Goal: Information Seeking & Learning: Learn about a topic

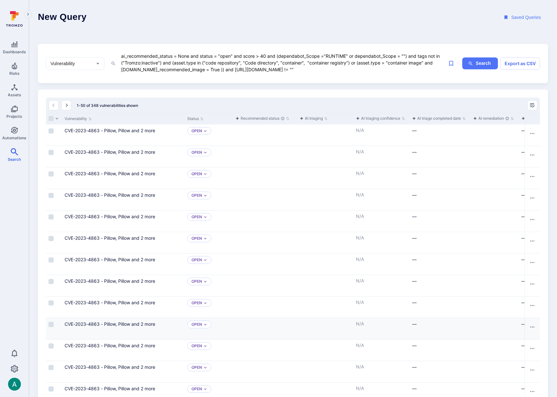
scroll to position [3, 0]
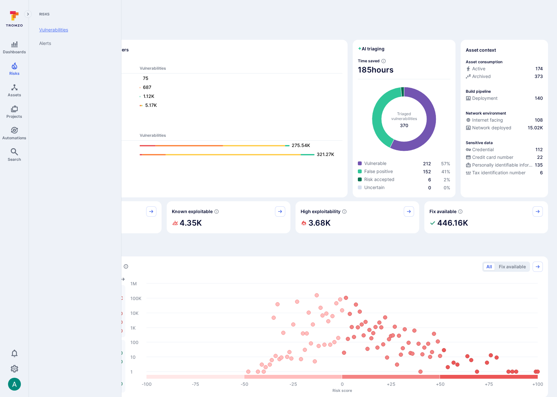
click at [62, 30] on link "Vulnerabilities" at bounding box center [73, 29] width 79 height 13
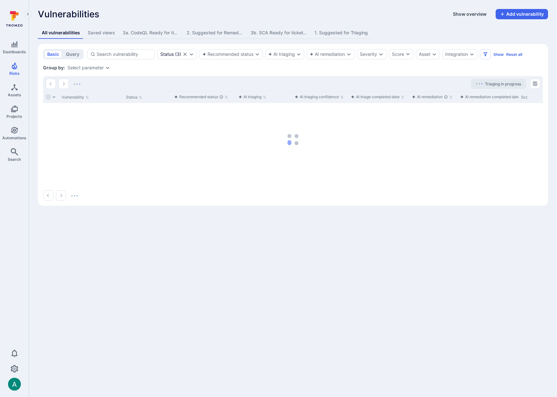
click at [486, 13] on button "Show overview" at bounding box center [469, 14] width 41 height 10
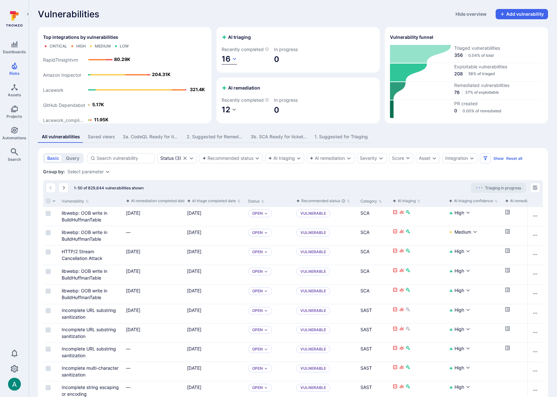
click at [233, 62] on icon "button" at bounding box center [234, 58] width 5 height 5
click at [233, 64] on div at bounding box center [278, 198] width 557 height 397
click at [257, 15] on div "Vulnerabilities Hide overview Add vulnerability" at bounding box center [293, 14] width 510 height 10
click at [233, 60] on icon "button" at bounding box center [235, 59] width 4 height 2
click at [233, 65] on div at bounding box center [278, 198] width 557 height 397
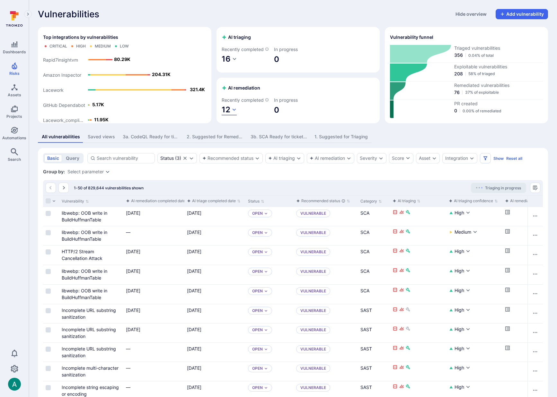
click at [234, 111] on icon "button" at bounding box center [234, 109] width 4 height 2
click at [244, 120] on div at bounding box center [278, 198] width 557 height 397
drag, startPoint x: 342, startPoint y: 108, endPoint x: 222, endPoint y: 115, distance: 120.3
click at [342, 108] on div at bounding box center [350, 106] width 48 height 18
click at [231, 112] on icon "button" at bounding box center [233, 109] width 5 height 5
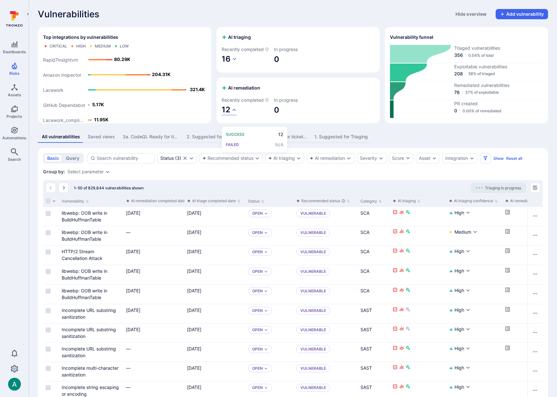
click at [230, 120] on div at bounding box center [278, 198] width 557 height 397
click at [230, 64] on span "16" at bounding box center [225, 58] width 9 height 9
click at [214, 80] on div at bounding box center [278, 198] width 557 height 397
click at [227, 114] on span "12" at bounding box center [225, 109] width 9 height 9
click at [203, 6] on div at bounding box center [278, 198] width 557 height 397
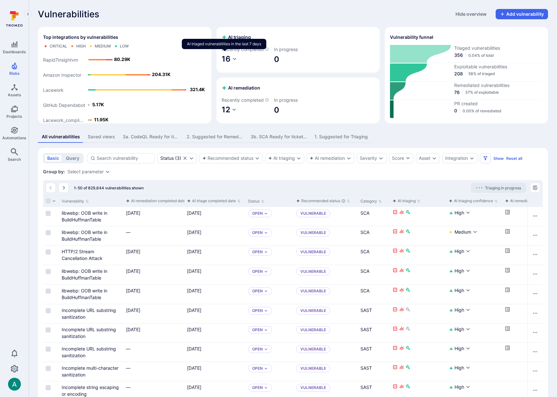
click at [265, 51] on icon "AI triaged vulnerabilities in the last 7 days" at bounding box center [267, 49] width 4 height 4
